Goal: Use online tool/utility: Utilize a website feature to perform a specific function

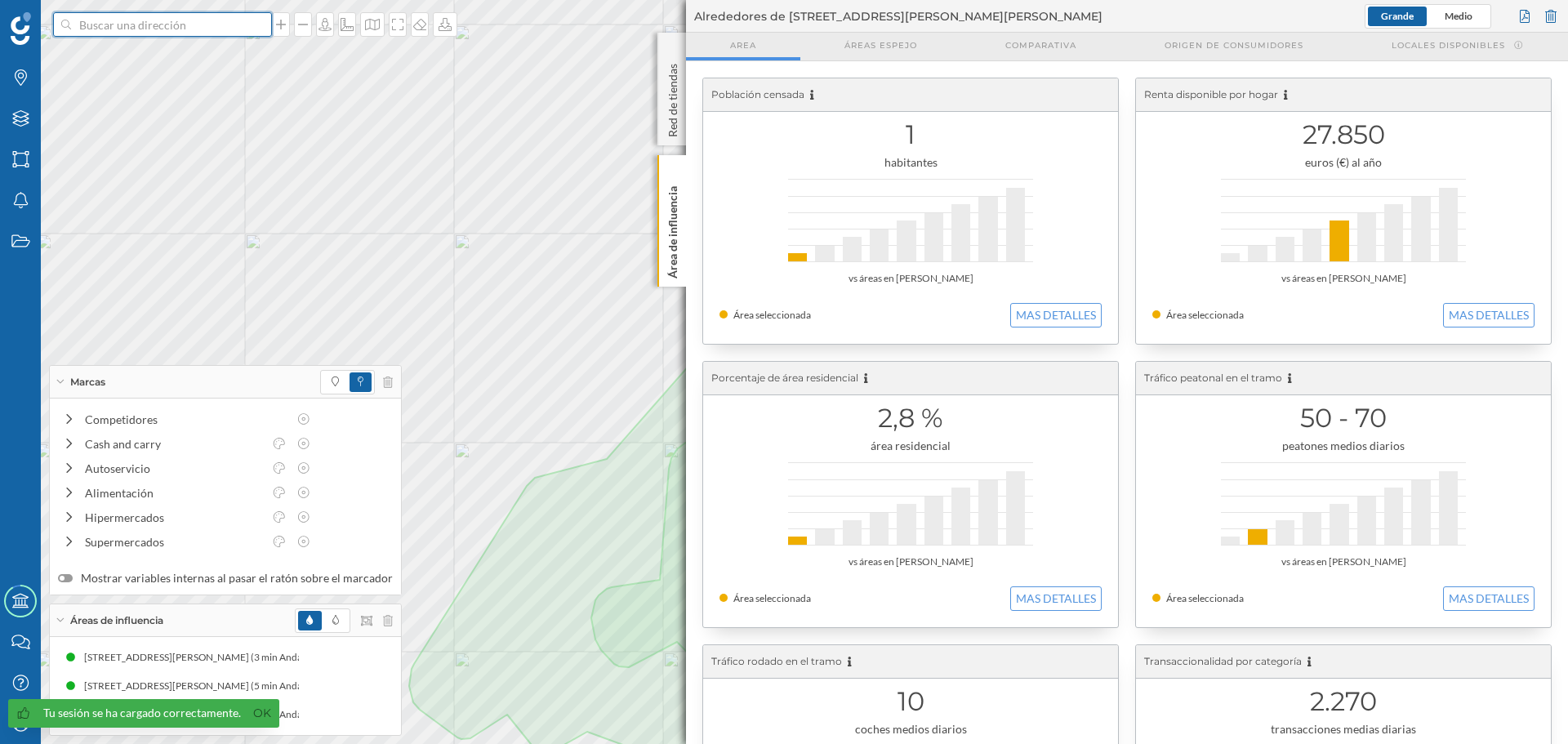
click at [182, 33] on input at bounding box center [162, 24] width 183 height 24
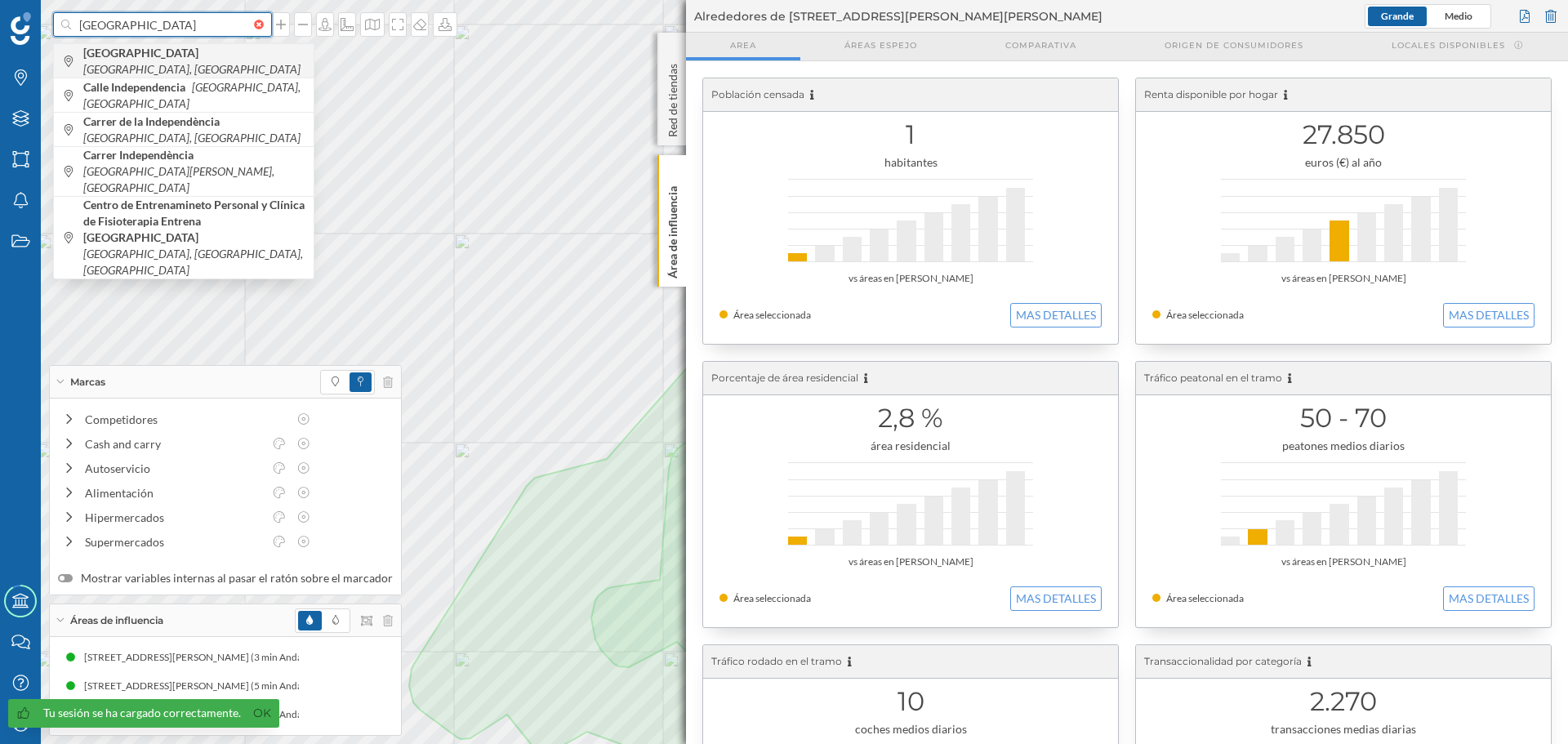
type input "[GEOGRAPHIC_DATA]"
click at [272, 64] on icon "[GEOGRAPHIC_DATA], [GEOGRAPHIC_DATA]" at bounding box center [192, 68] width 217 height 14
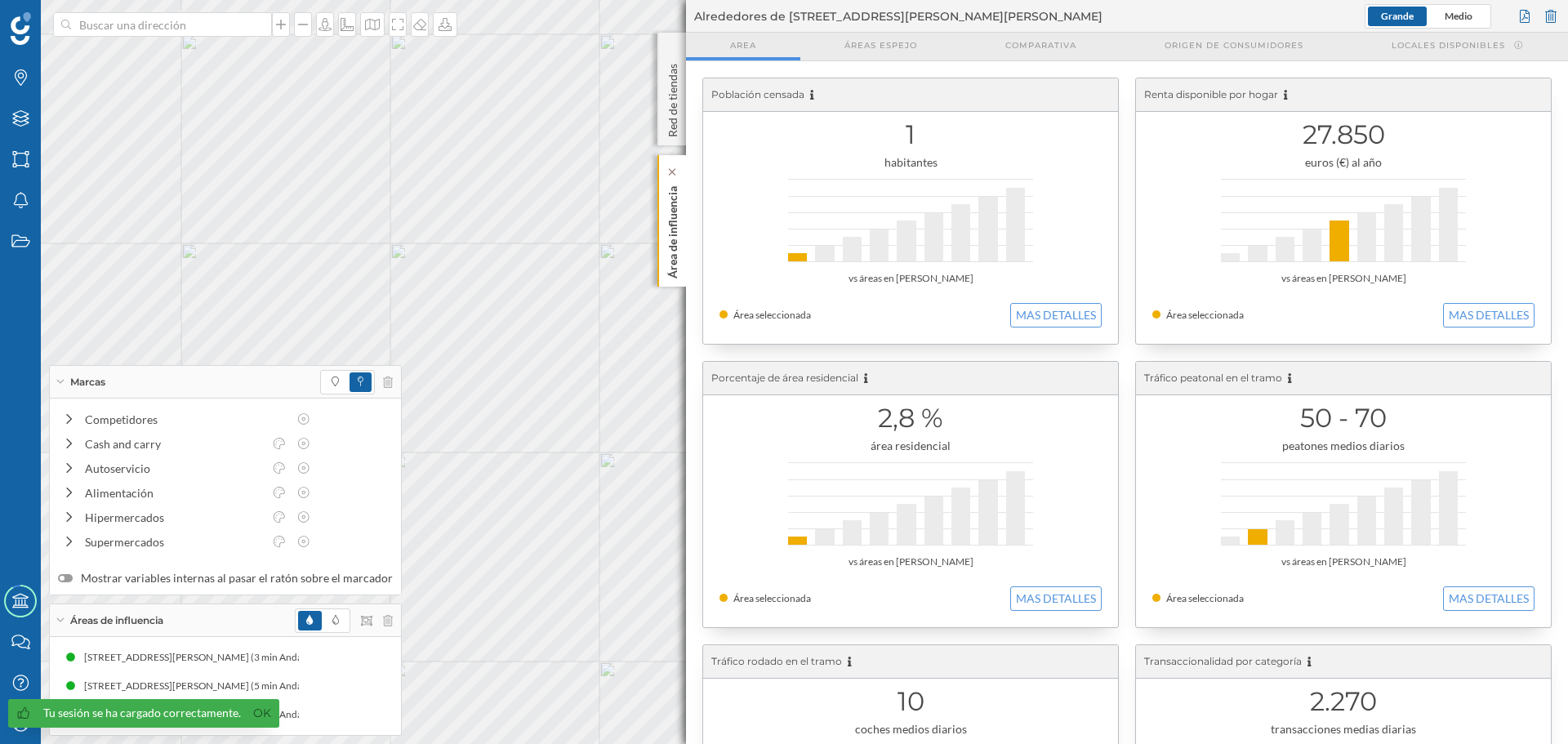
click at [665, 259] on p "Área de influencia" at bounding box center [673, 229] width 17 height 98
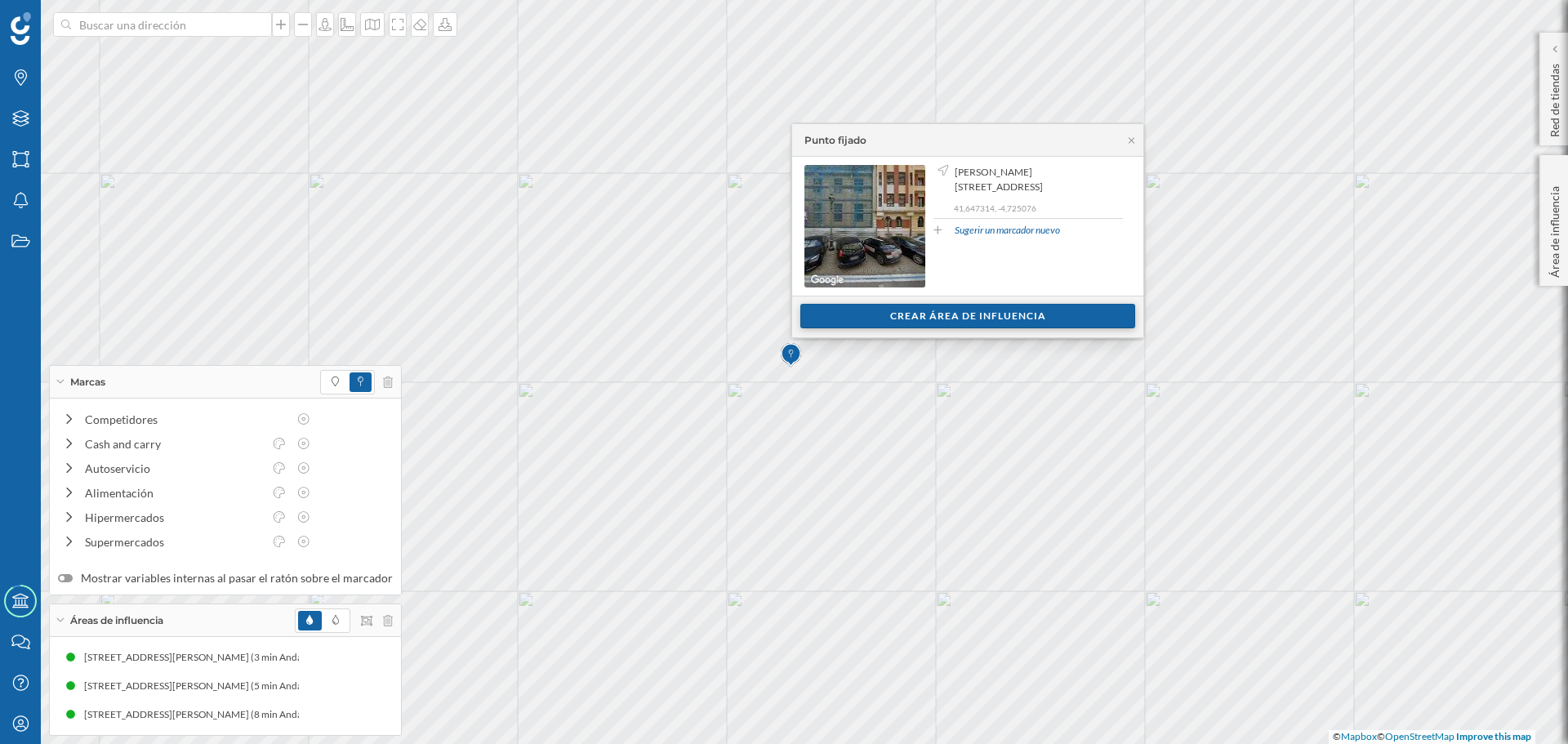
click at [847, 326] on div "Crear área de influencia" at bounding box center [967, 315] width 334 height 24
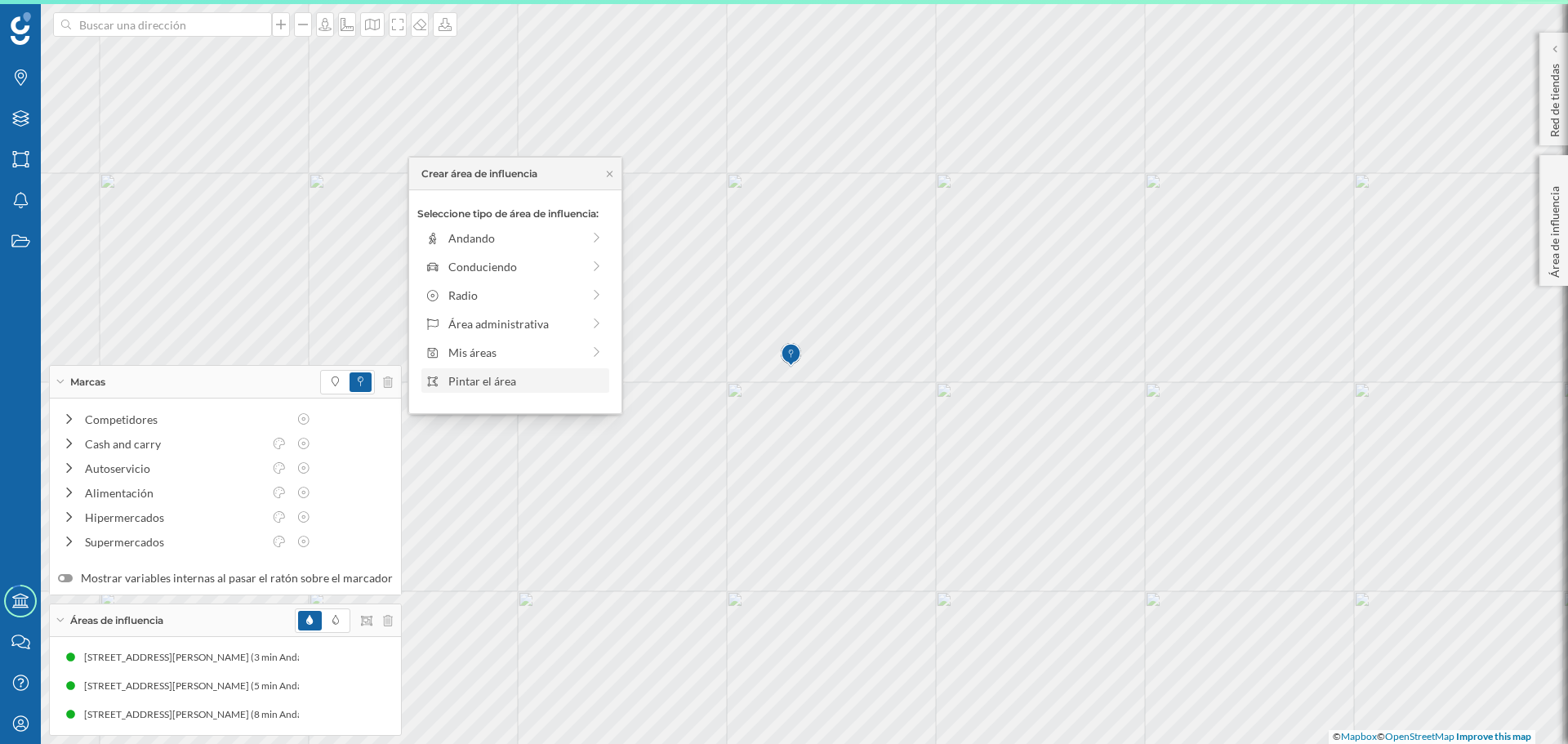
click at [507, 392] on div "Pintar el área" at bounding box center [515, 380] width 188 height 24
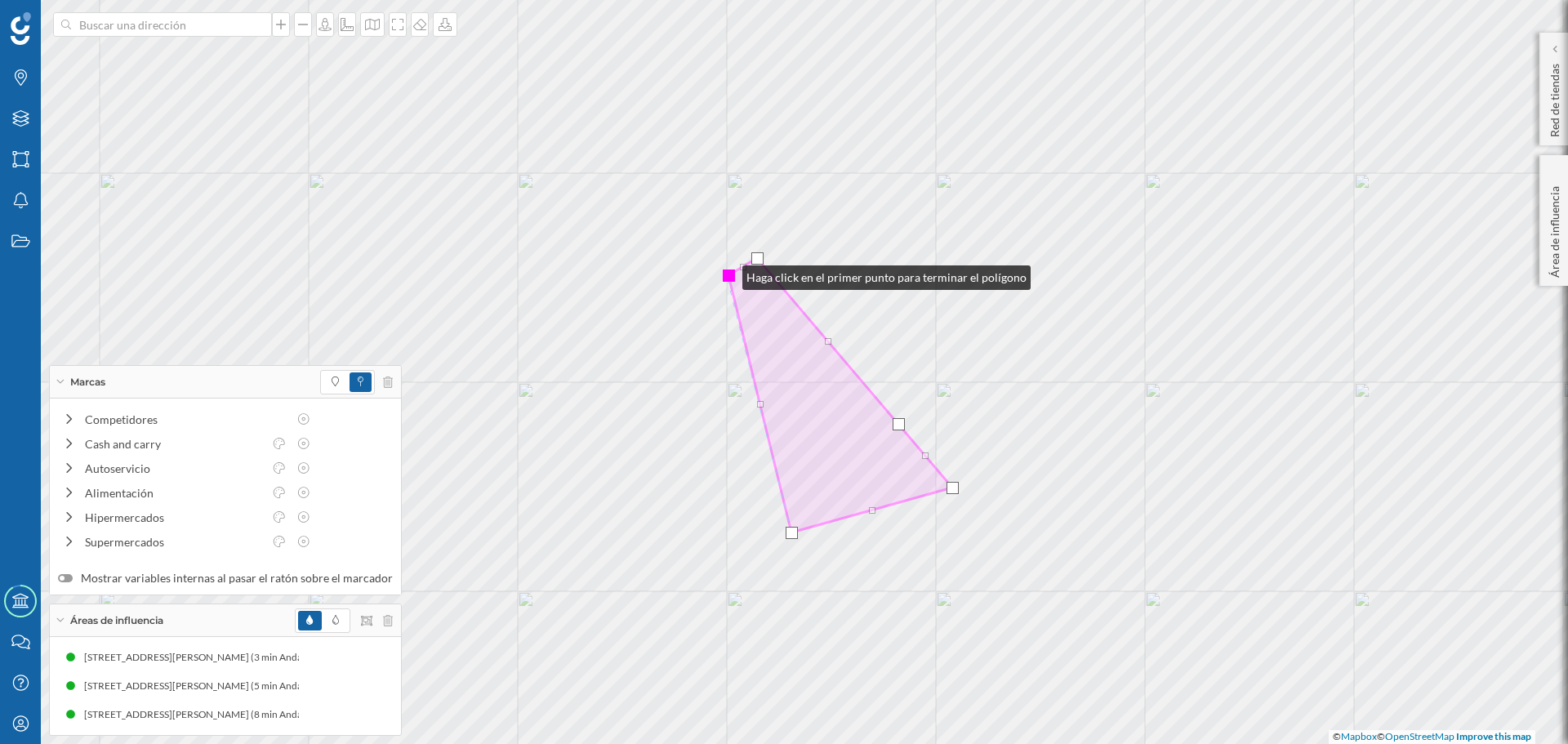
click at [726, 274] on div at bounding box center [729, 275] width 13 height 13
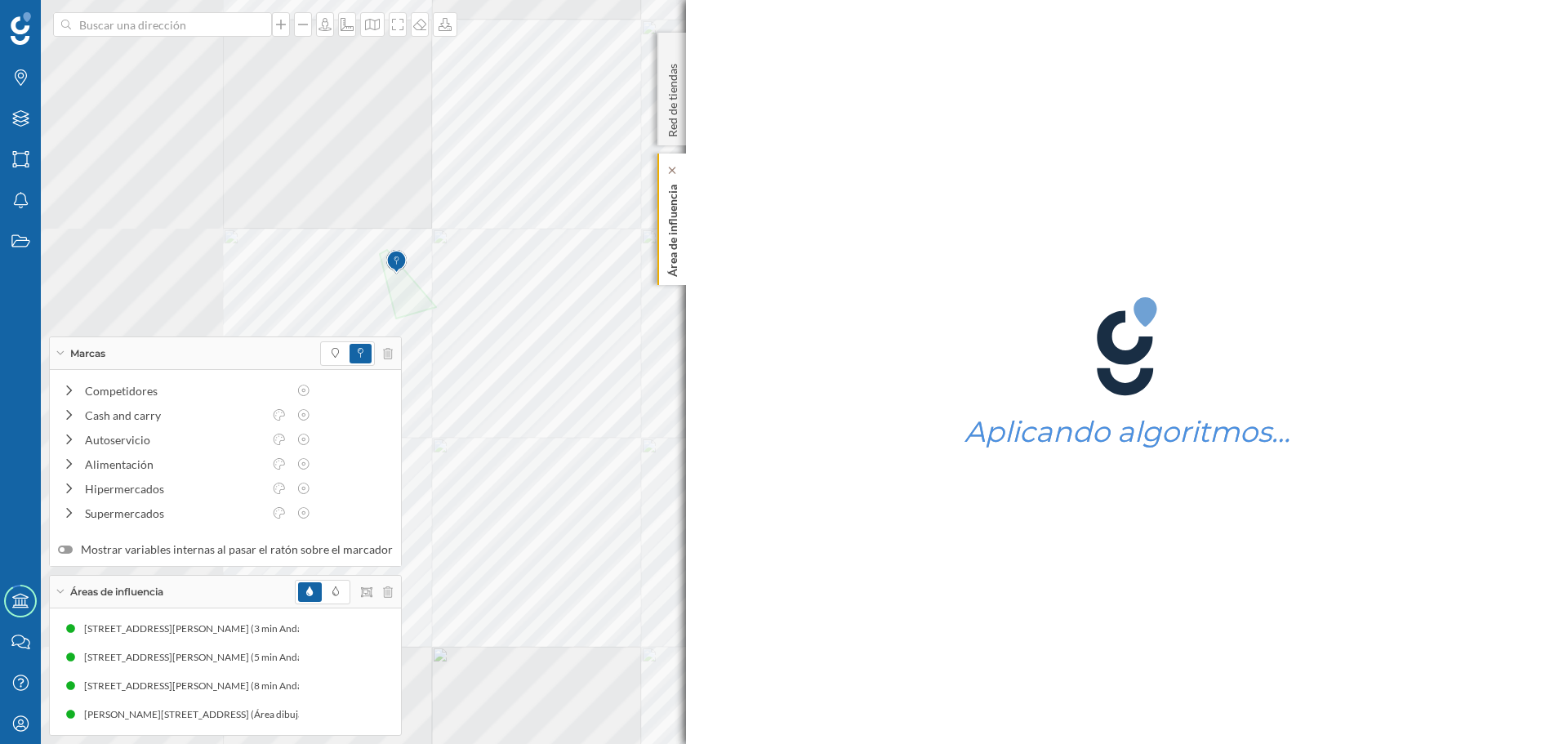
click at [682, 179] on div "Marcas Capas Áreas Notificaciones Estados Academy Contacta con nosotros Centro …" at bounding box center [784, 372] width 1568 height 744
